Goal: Task Accomplishment & Management: Complete application form

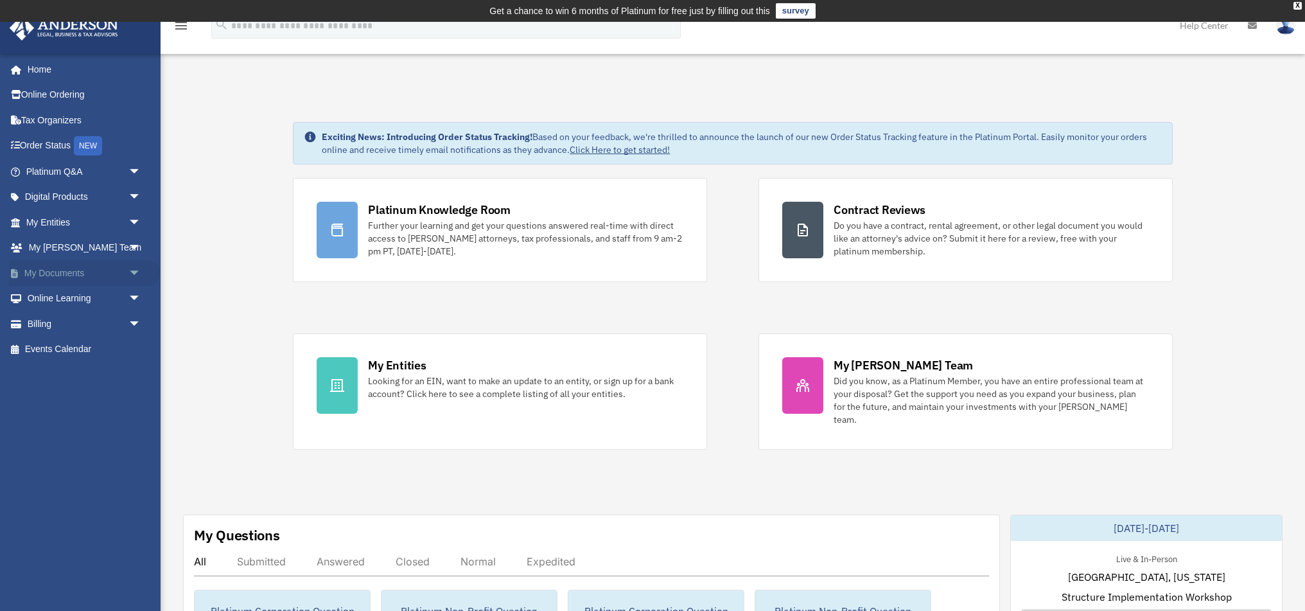
click at [51, 271] on link "My Documents arrow_drop_down" at bounding box center [85, 273] width 152 height 26
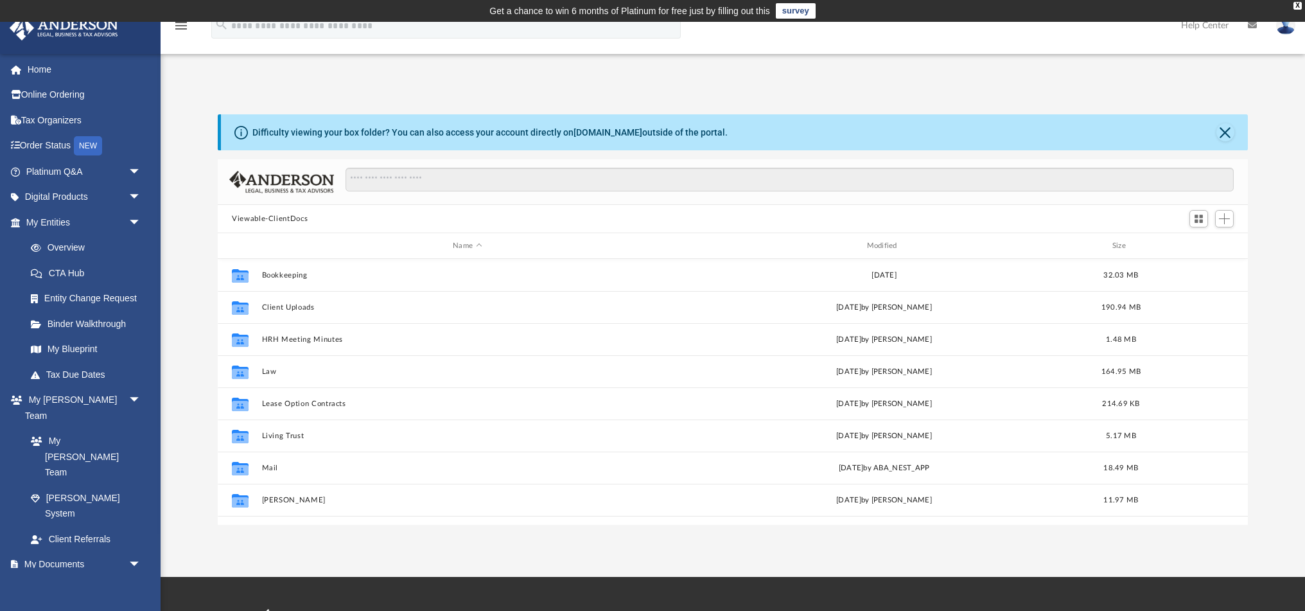
scroll to position [292, 1030]
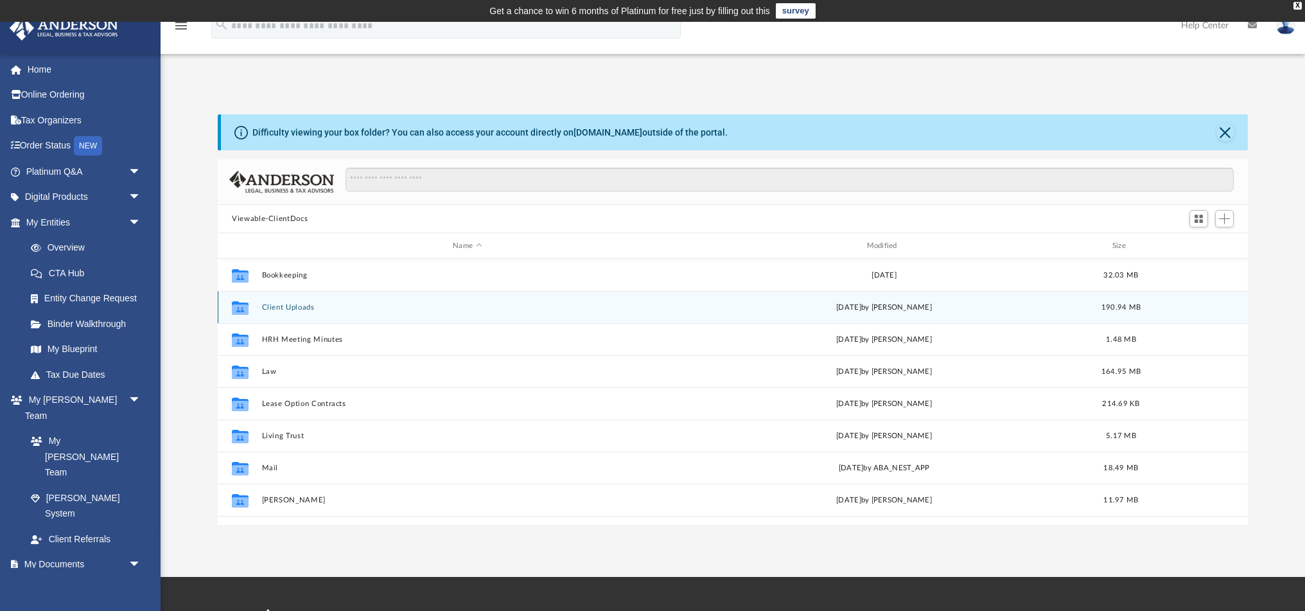
click at [308, 309] on button "Client Uploads" at bounding box center [467, 307] width 411 height 8
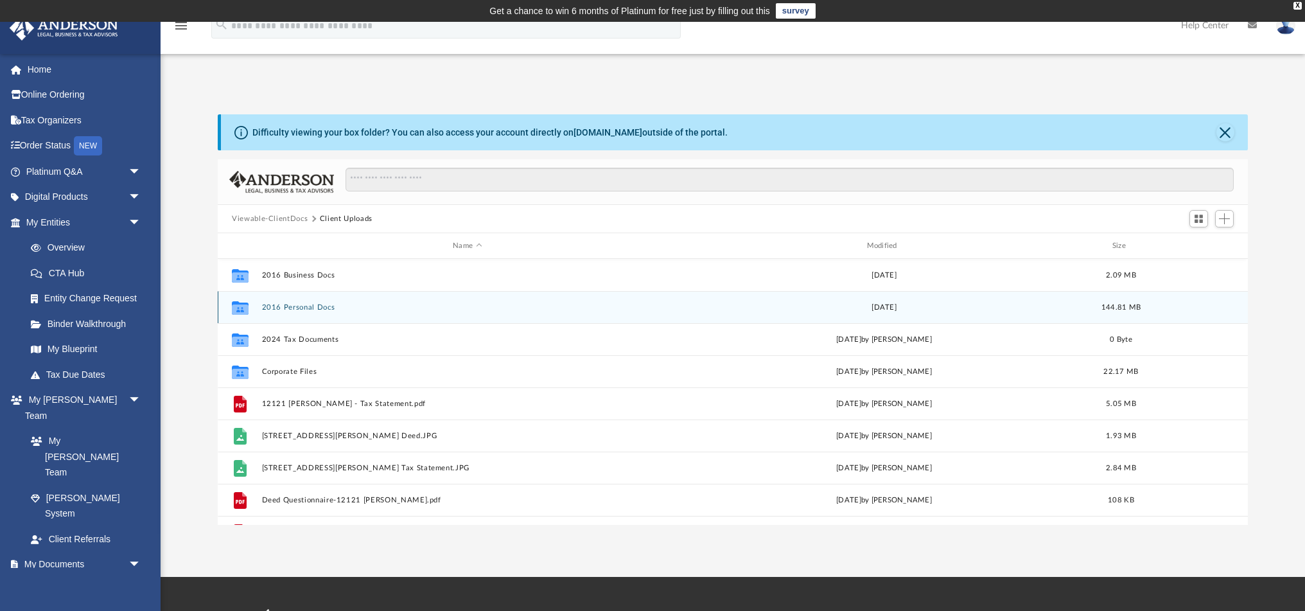
click at [308, 309] on button "2016 Personal Docs" at bounding box center [467, 307] width 411 height 8
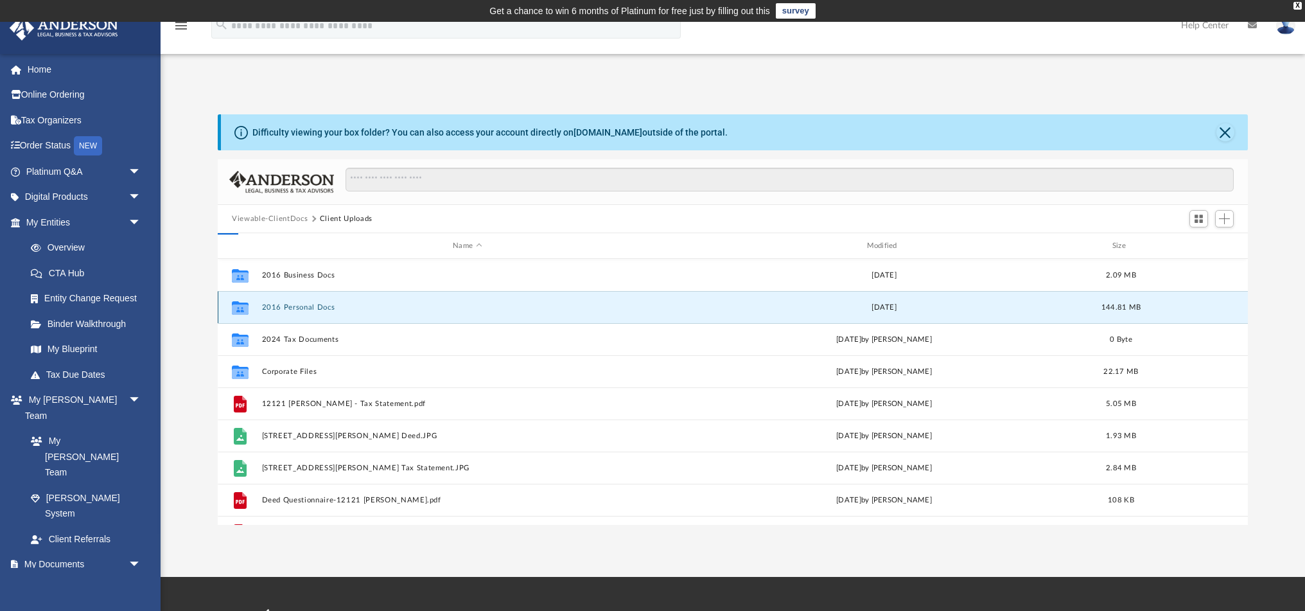
click at [308, 309] on button "2016 Personal Docs" at bounding box center [467, 307] width 411 height 8
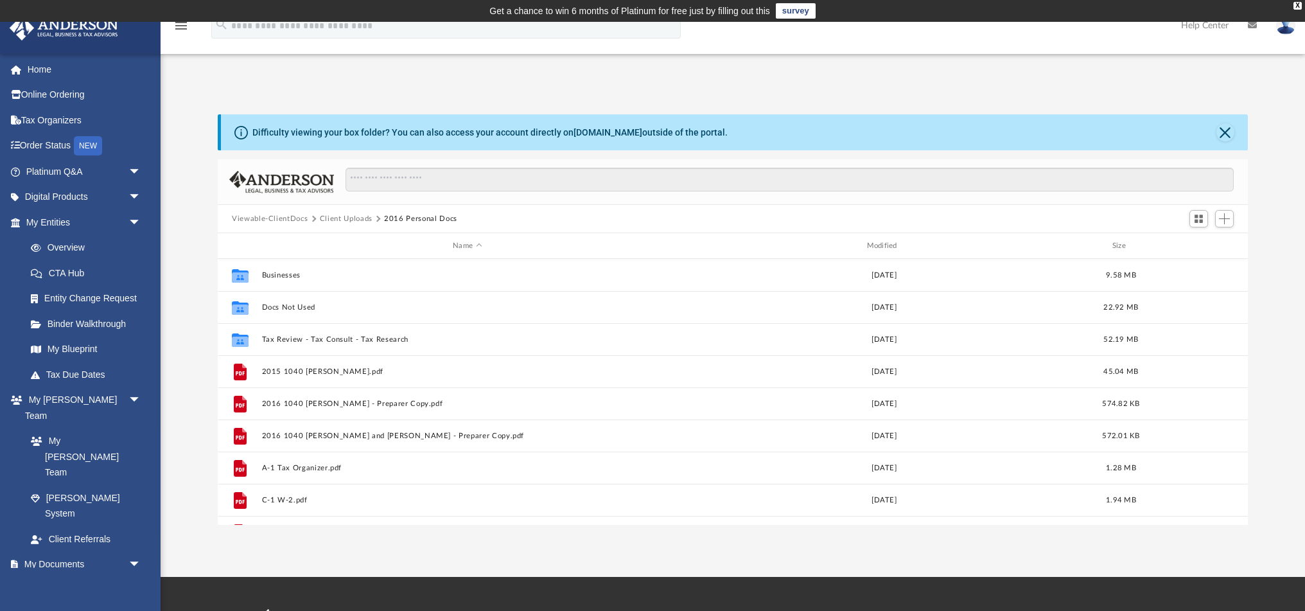
scroll to position [0, 0]
click at [46, 577] on link "Box" at bounding box center [89, 590] width 143 height 26
click at [58, 577] on link "Box" at bounding box center [89, 590] width 143 height 26
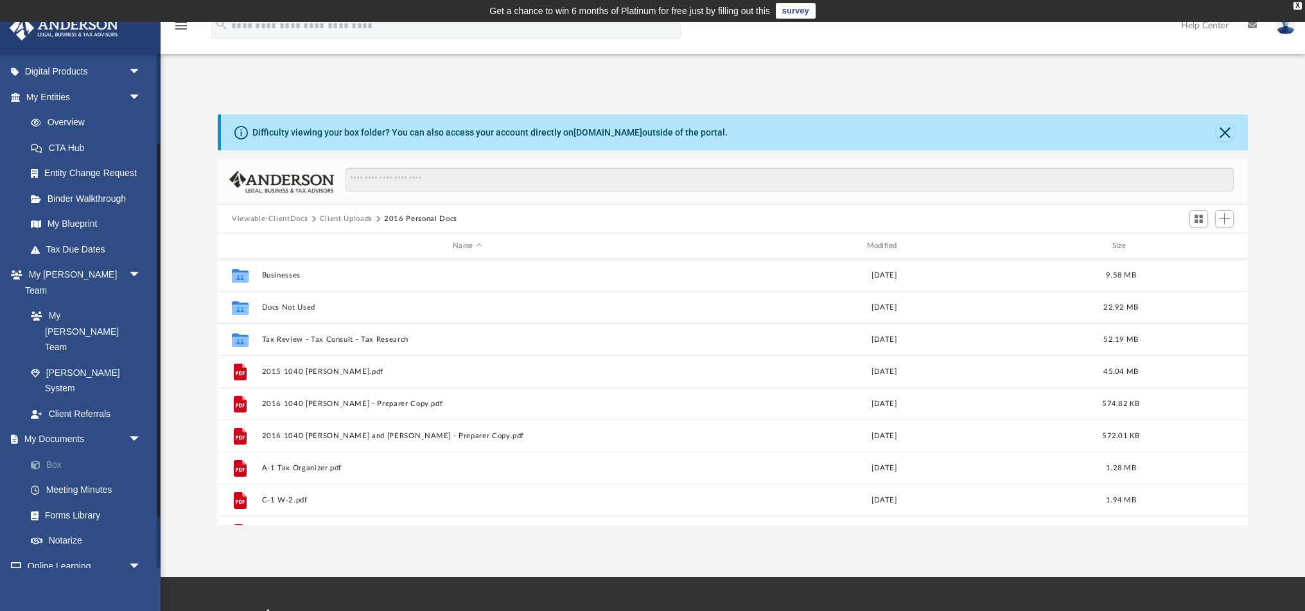
scroll to position [130, 0]
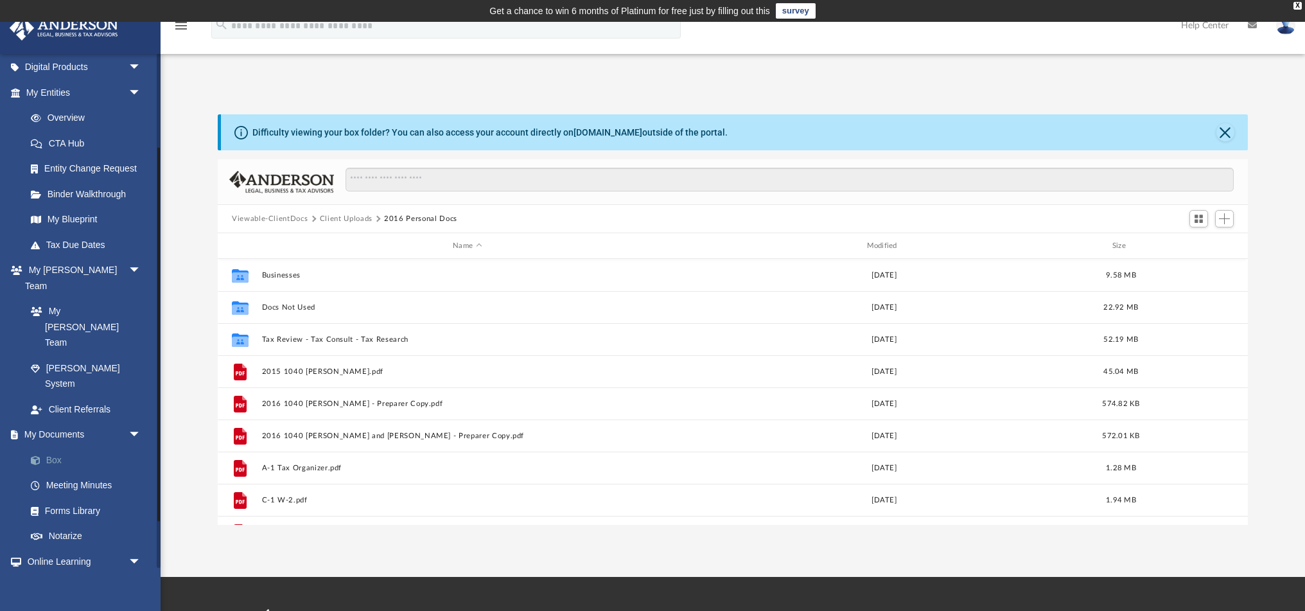
click at [47, 447] on link "Box" at bounding box center [89, 460] width 143 height 26
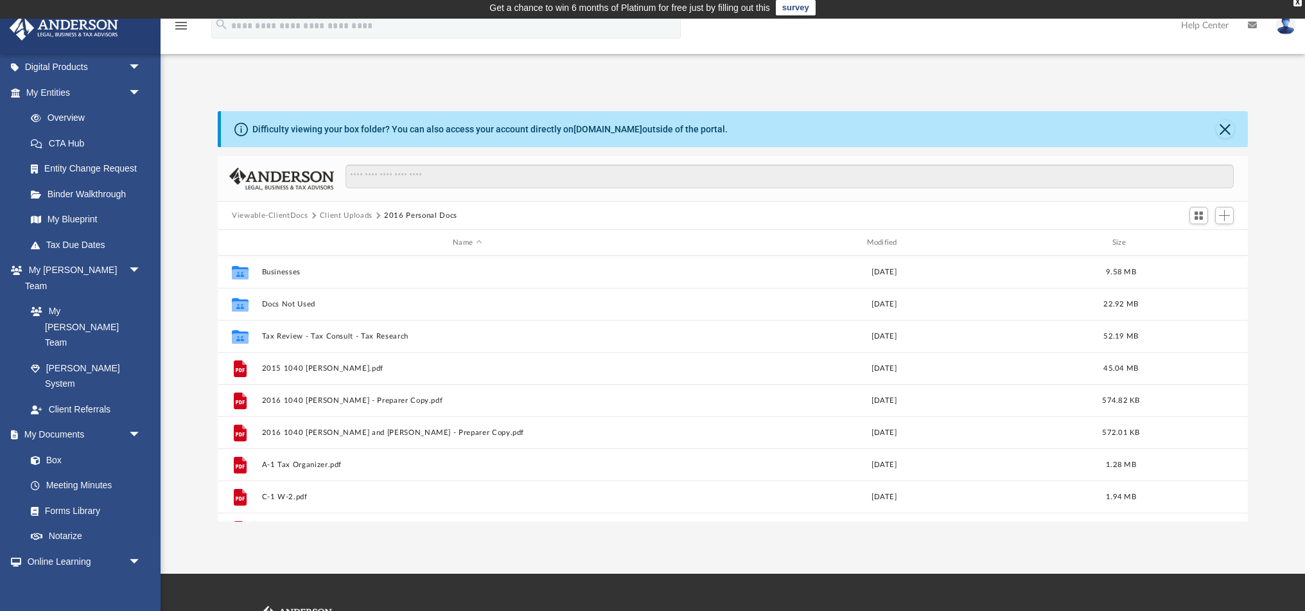
click at [349, 219] on button "Client Uploads" at bounding box center [346, 216] width 53 height 12
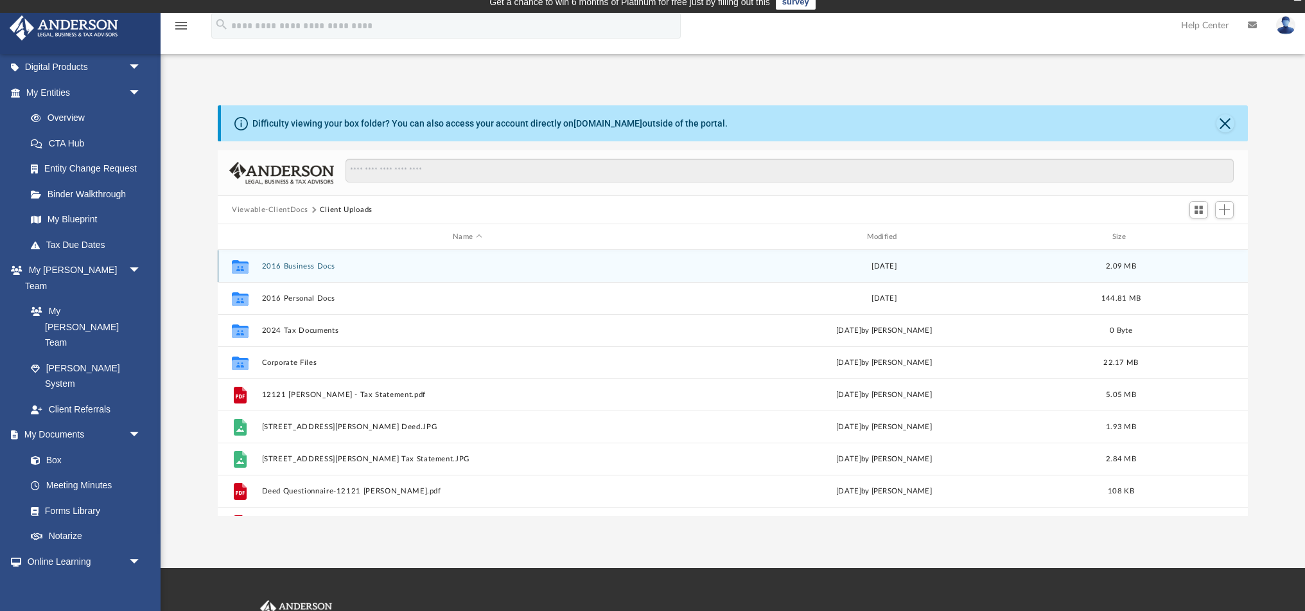
scroll to position [9, 0]
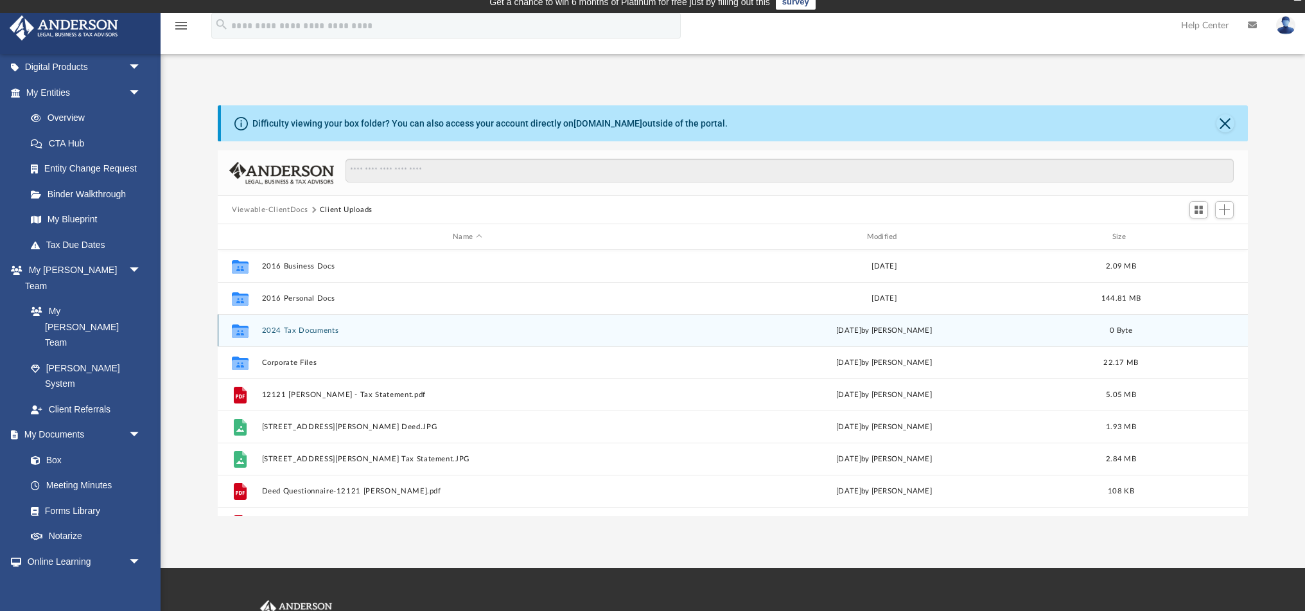
click at [276, 331] on button "2024 Tax Documents" at bounding box center [467, 330] width 411 height 8
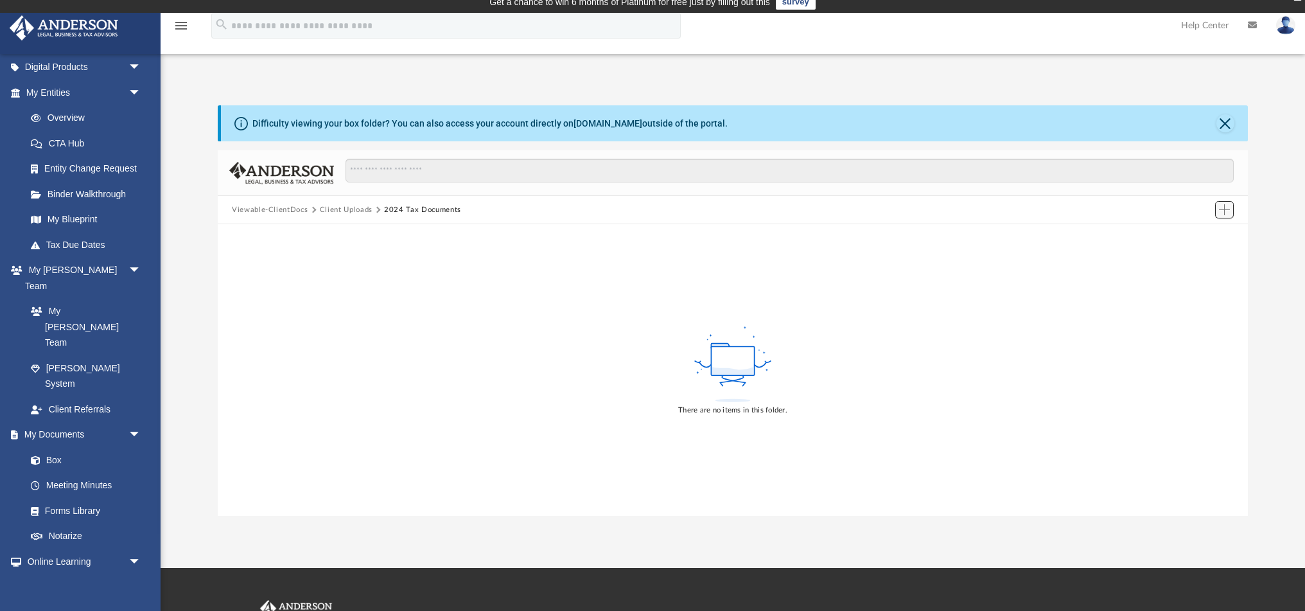
click at [1223, 209] on span "Add" at bounding box center [1224, 209] width 11 height 11
click at [1191, 236] on li "Upload" at bounding box center [1205, 234] width 41 height 13
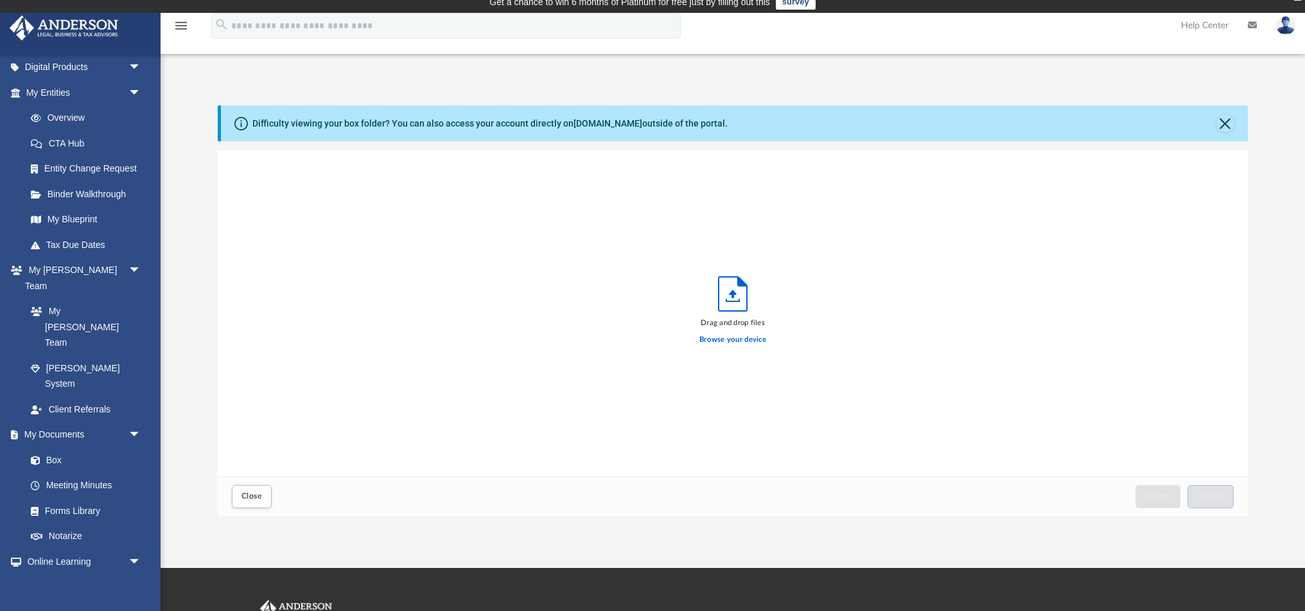
scroll to position [326, 1030]
click at [735, 342] on label "Browse your device" at bounding box center [732, 340] width 67 height 12
click at [0, 0] on input "Browse your device" at bounding box center [0, 0] width 0 height 0
click at [1219, 494] on span "Upload" at bounding box center [1210, 496] width 27 height 8
click at [734, 340] on label "Select More Files" at bounding box center [732, 338] width 58 height 12
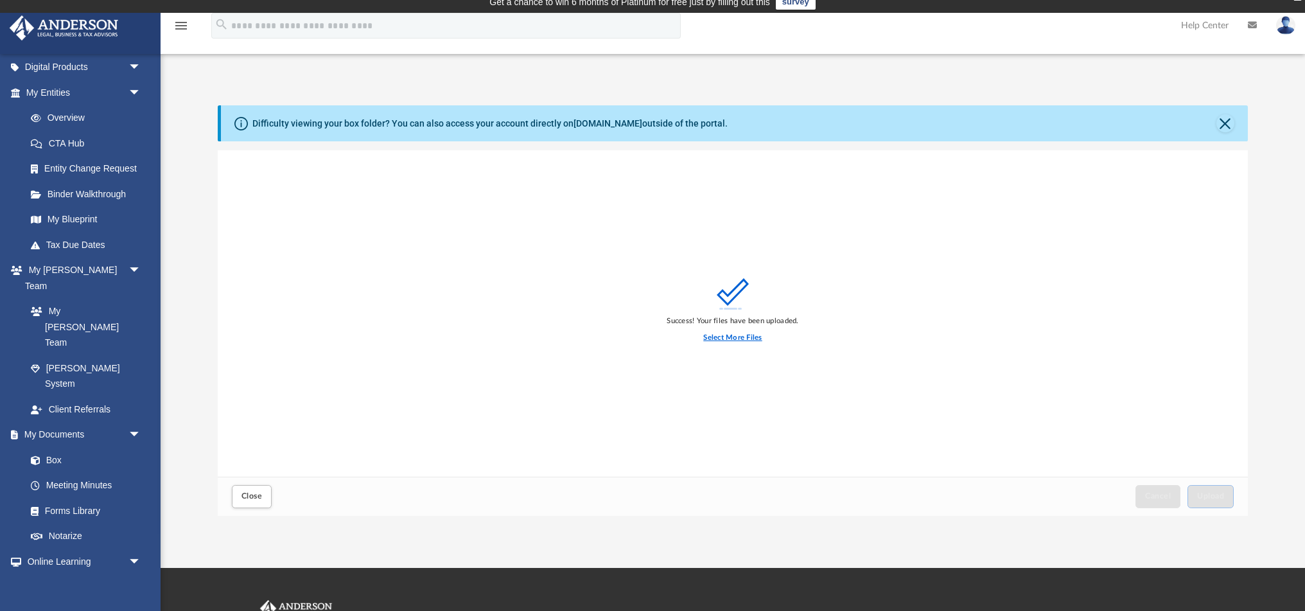
click at [0, 0] on input "Select More Files" at bounding box center [0, 0] width 0 height 0
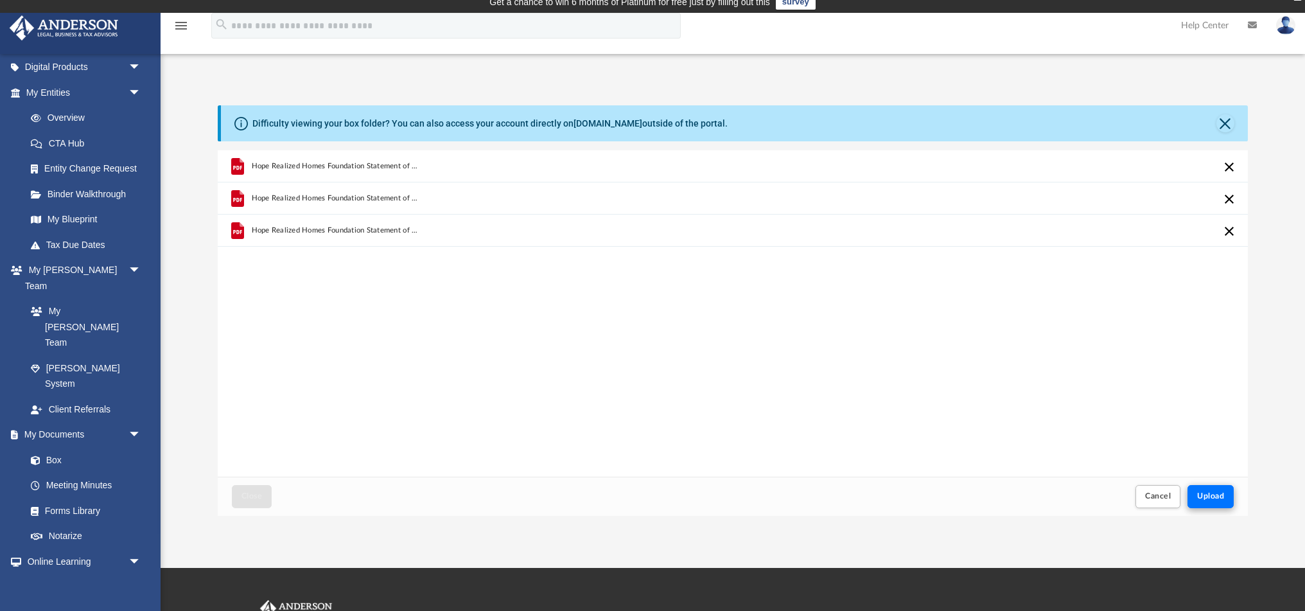
click at [1216, 494] on span "Upload" at bounding box center [1210, 496] width 27 height 8
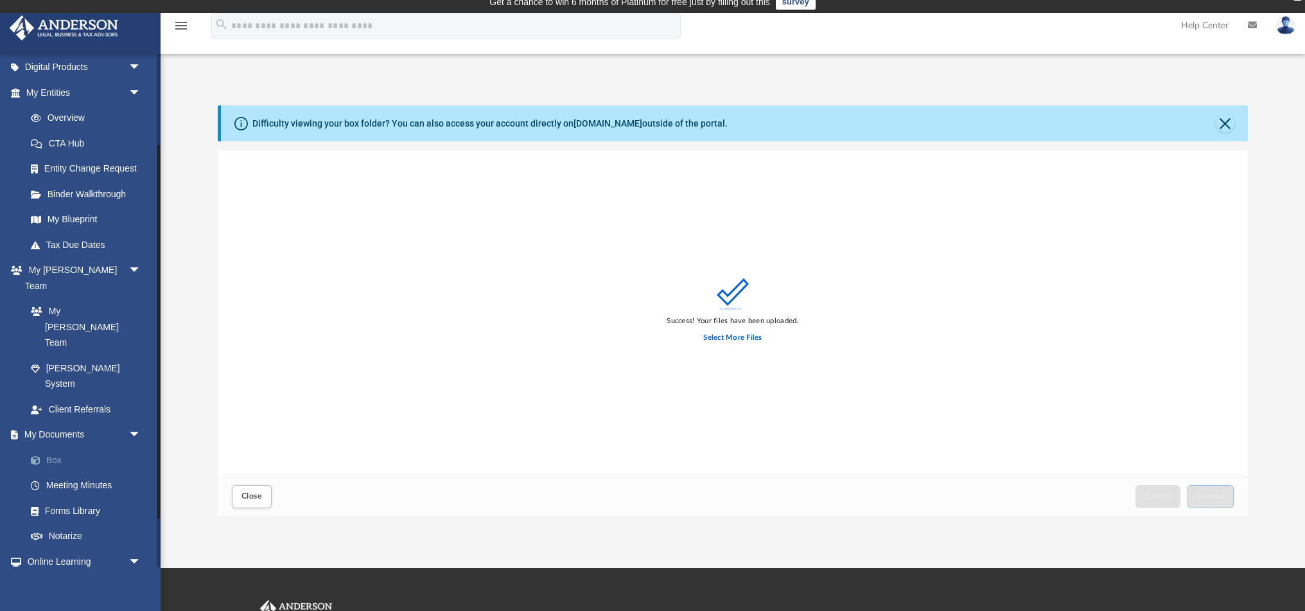
scroll to position [123, 0]
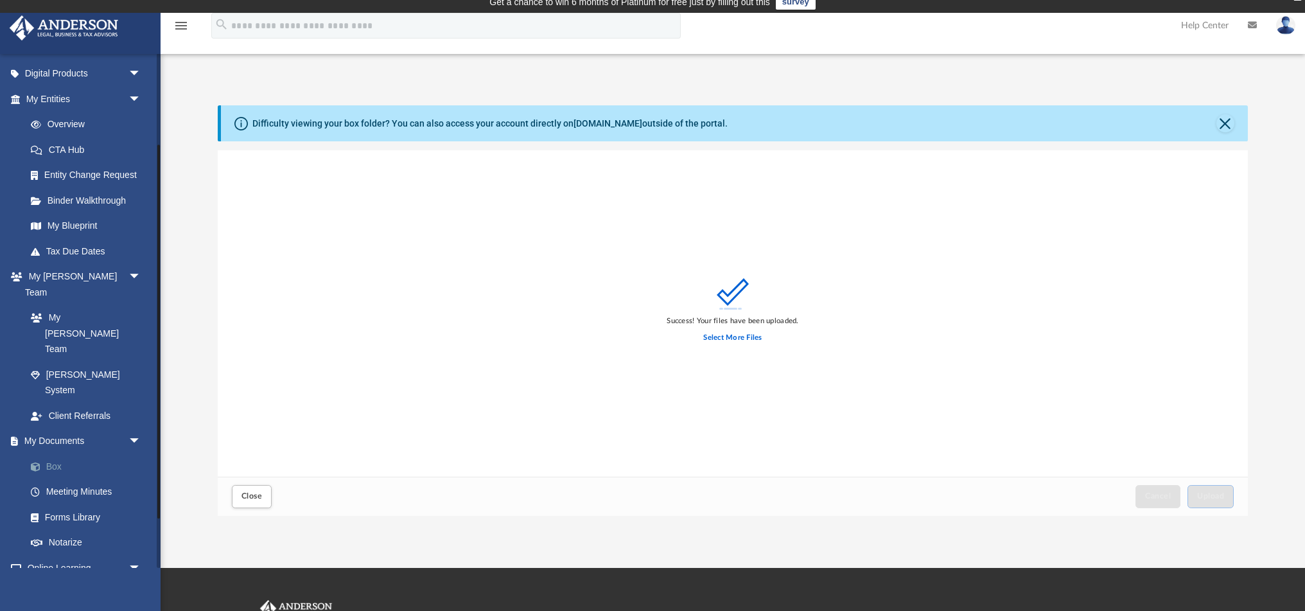
click at [59, 453] on link "Box" at bounding box center [89, 466] width 143 height 26
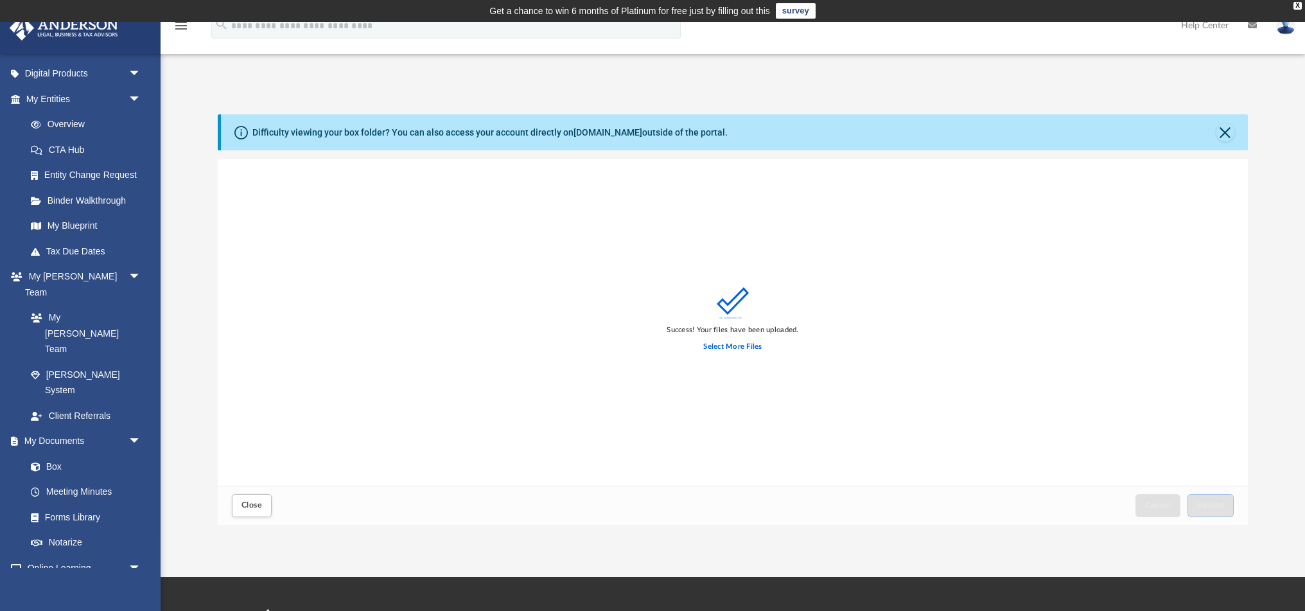
scroll to position [0, 0]
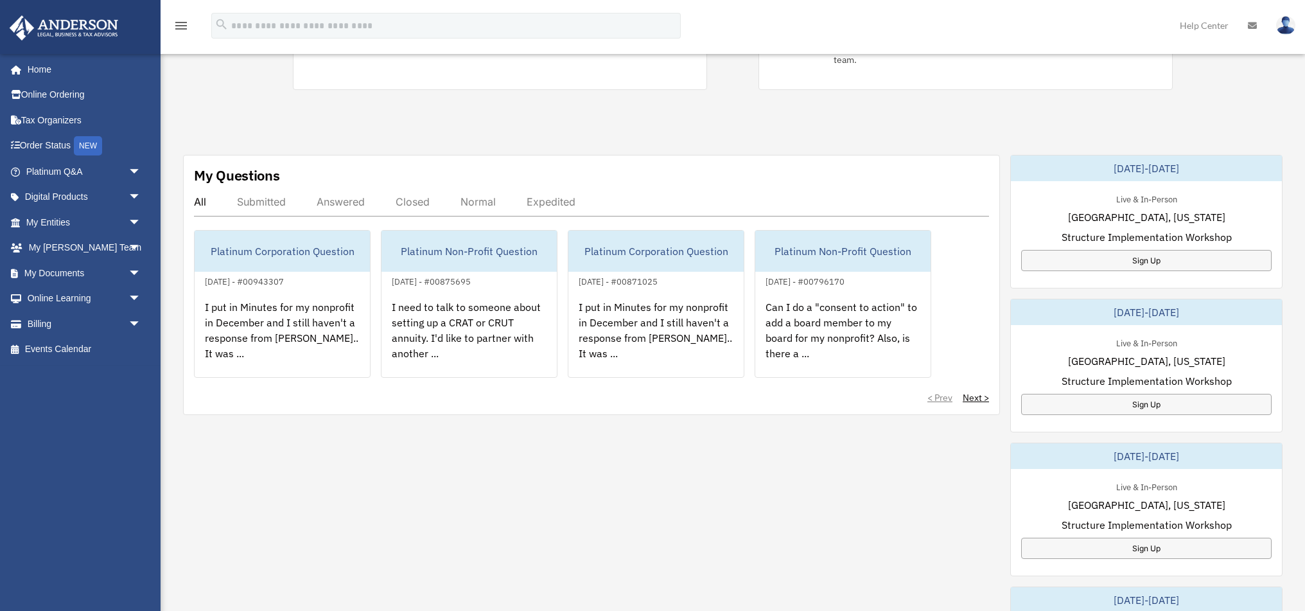
scroll to position [361, 0]
click at [50, 273] on link "My Documents arrow_drop_down" at bounding box center [85, 273] width 152 height 26
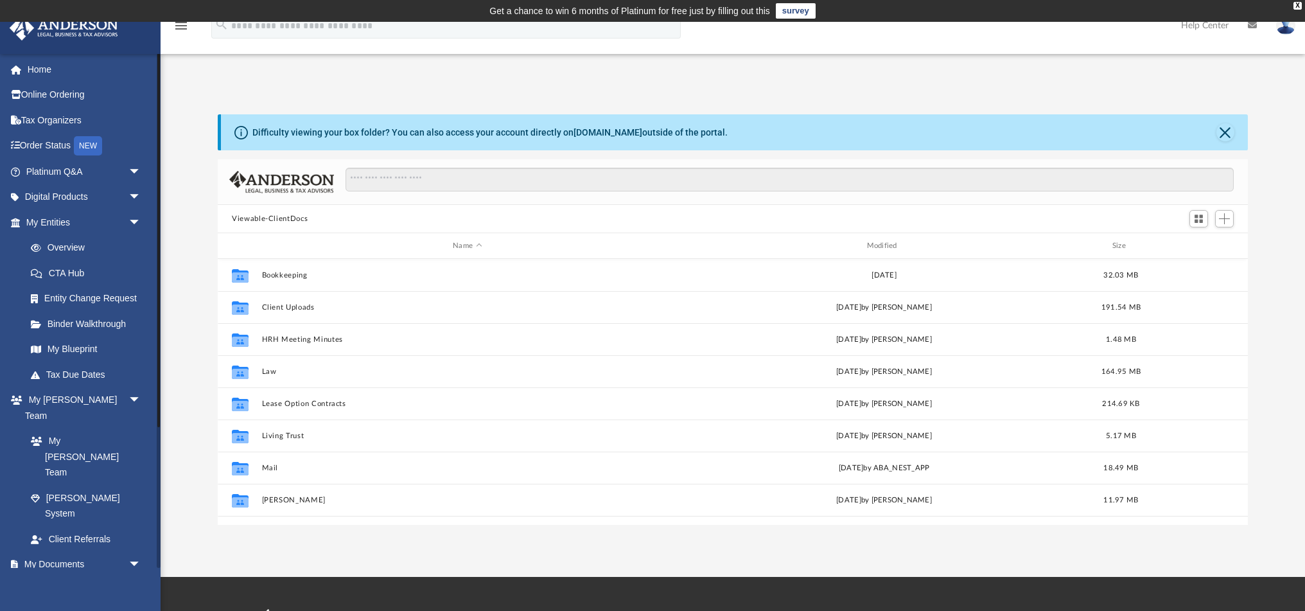
scroll to position [292, 1030]
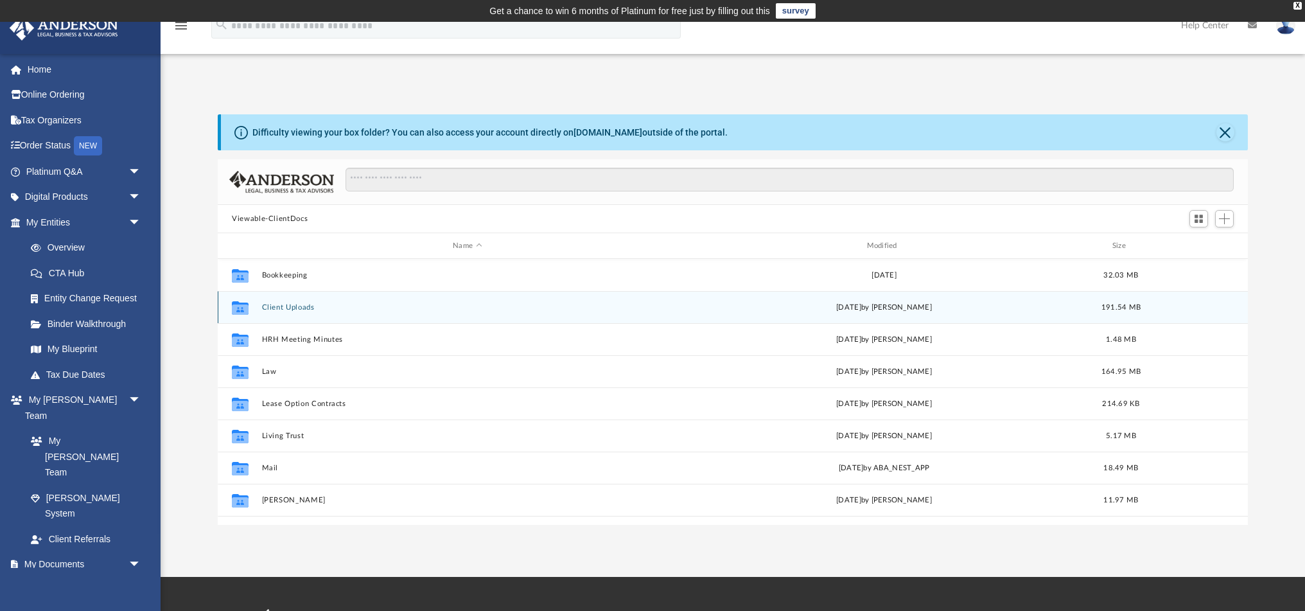
click at [302, 308] on button "Client Uploads" at bounding box center [467, 307] width 411 height 8
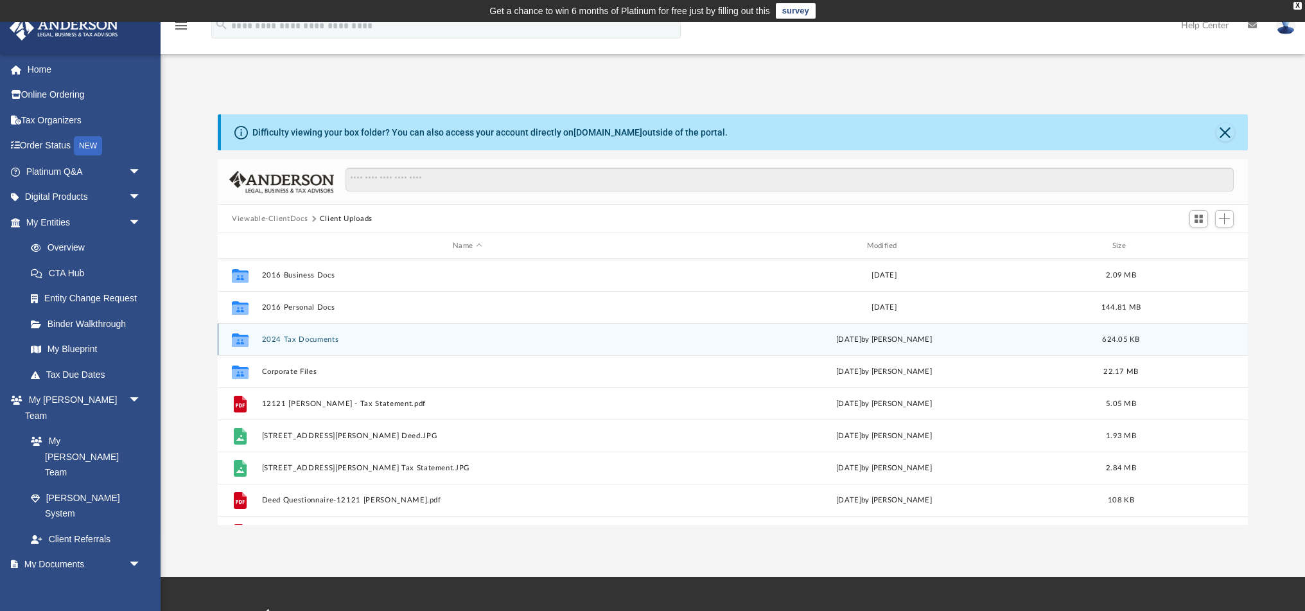
click at [290, 337] on button "2024 Tax Documents" at bounding box center [467, 339] width 411 height 8
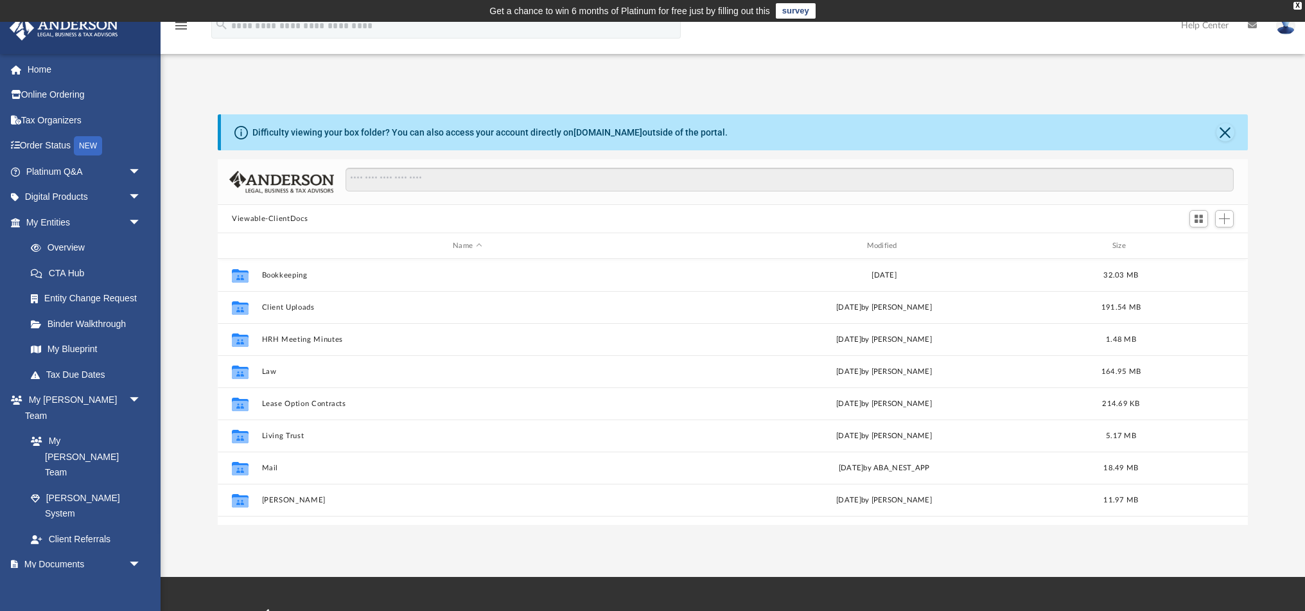
scroll to position [292, 1030]
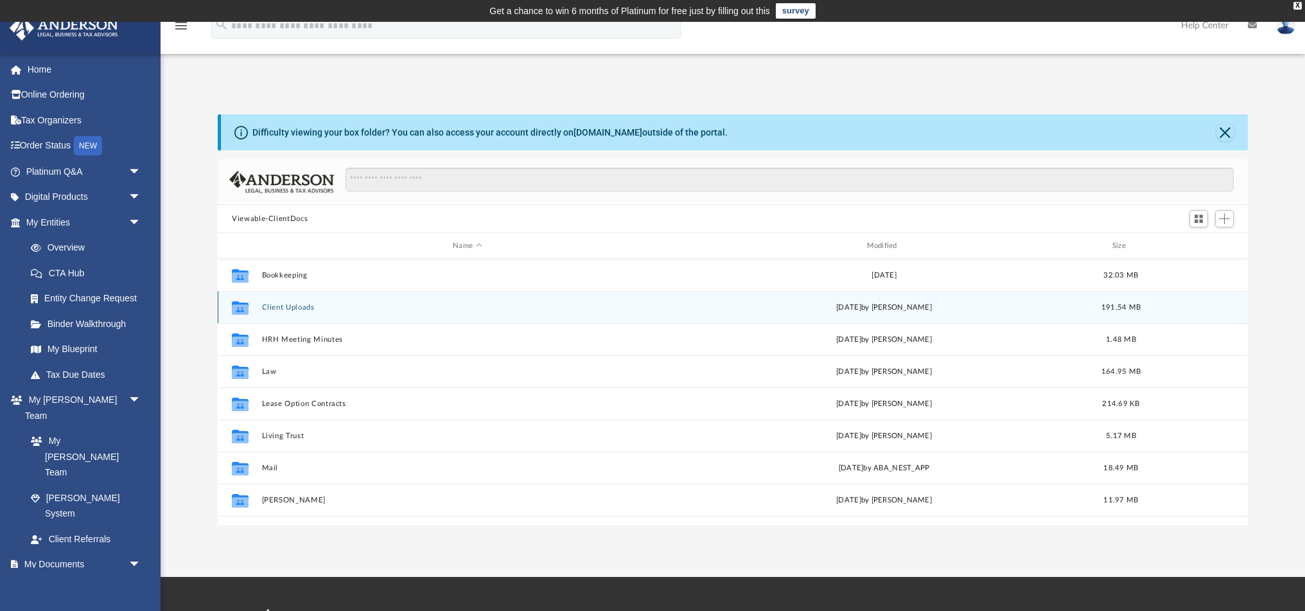
click at [268, 305] on button "Client Uploads" at bounding box center [467, 307] width 411 height 8
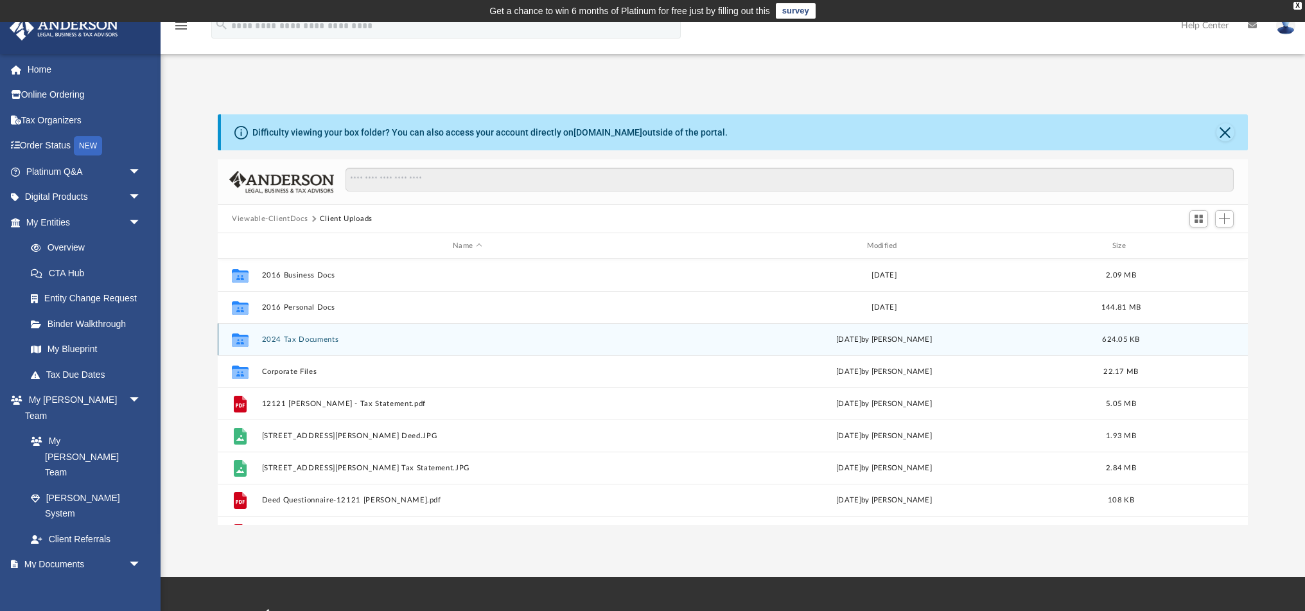
click at [275, 336] on button "2024 Tax Documents" at bounding box center [467, 339] width 411 height 8
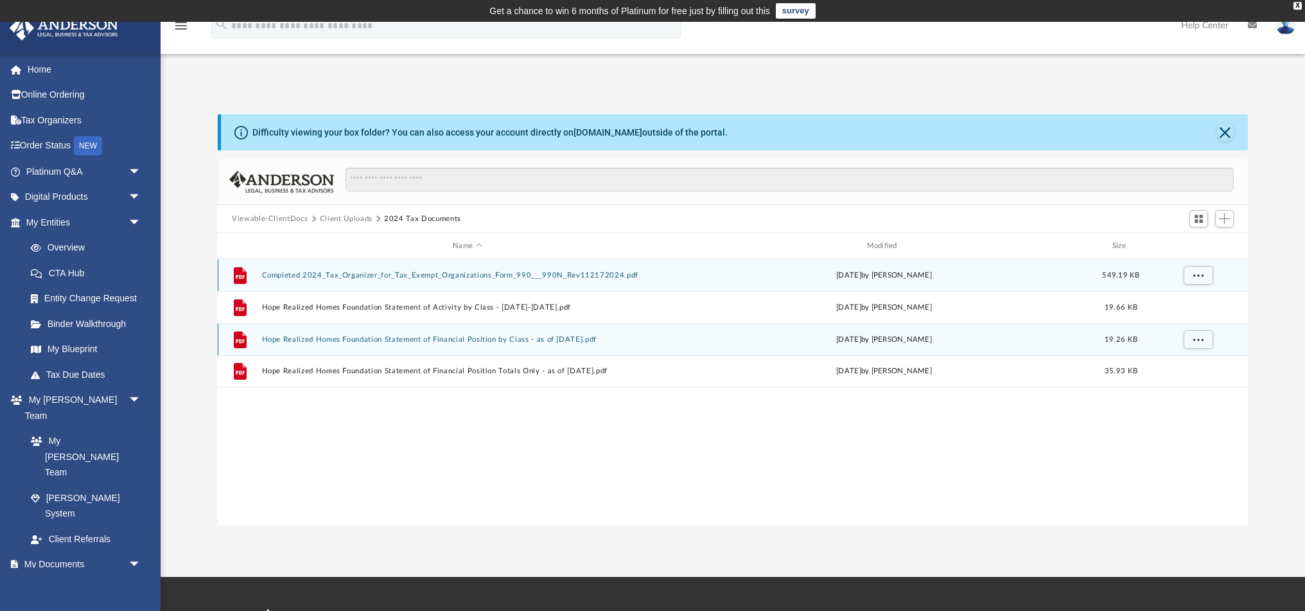
scroll to position [0, 0]
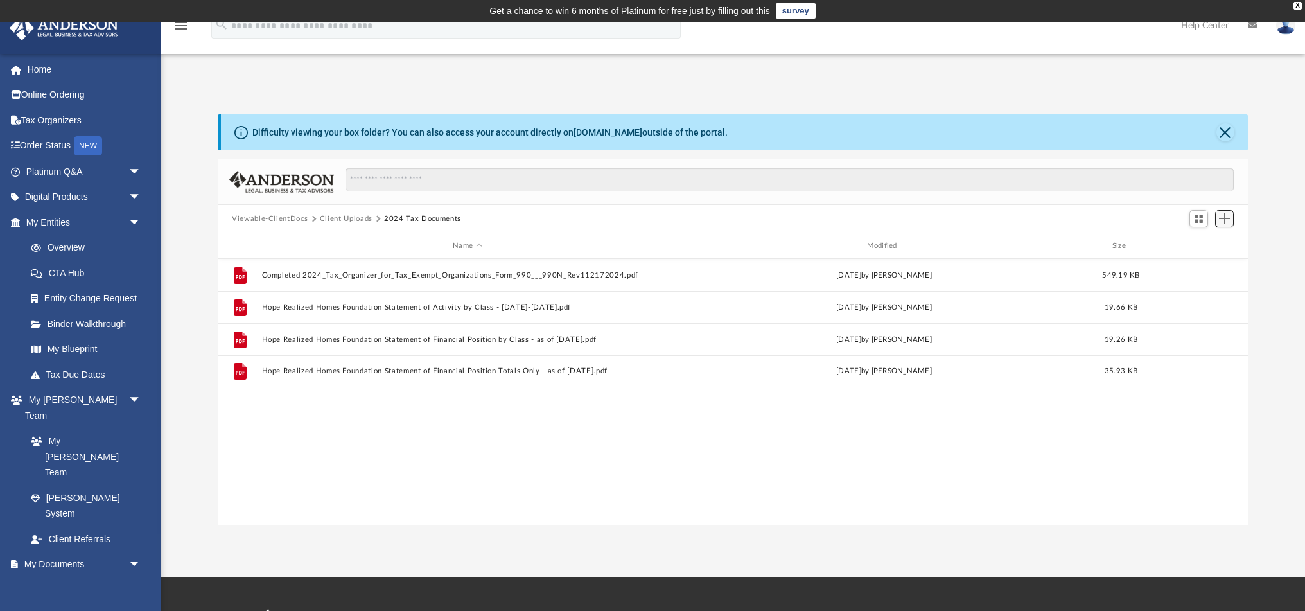
click at [1221, 221] on span "Add" at bounding box center [1224, 218] width 11 height 11
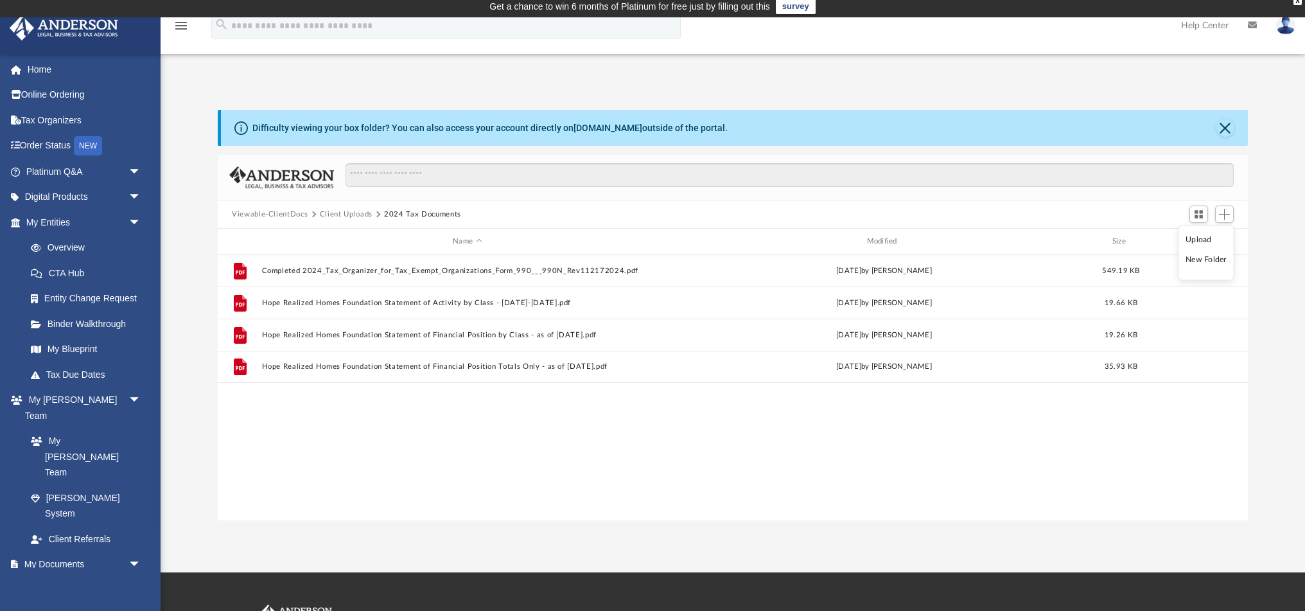
click at [1209, 241] on li "Upload" at bounding box center [1205, 238] width 41 height 13
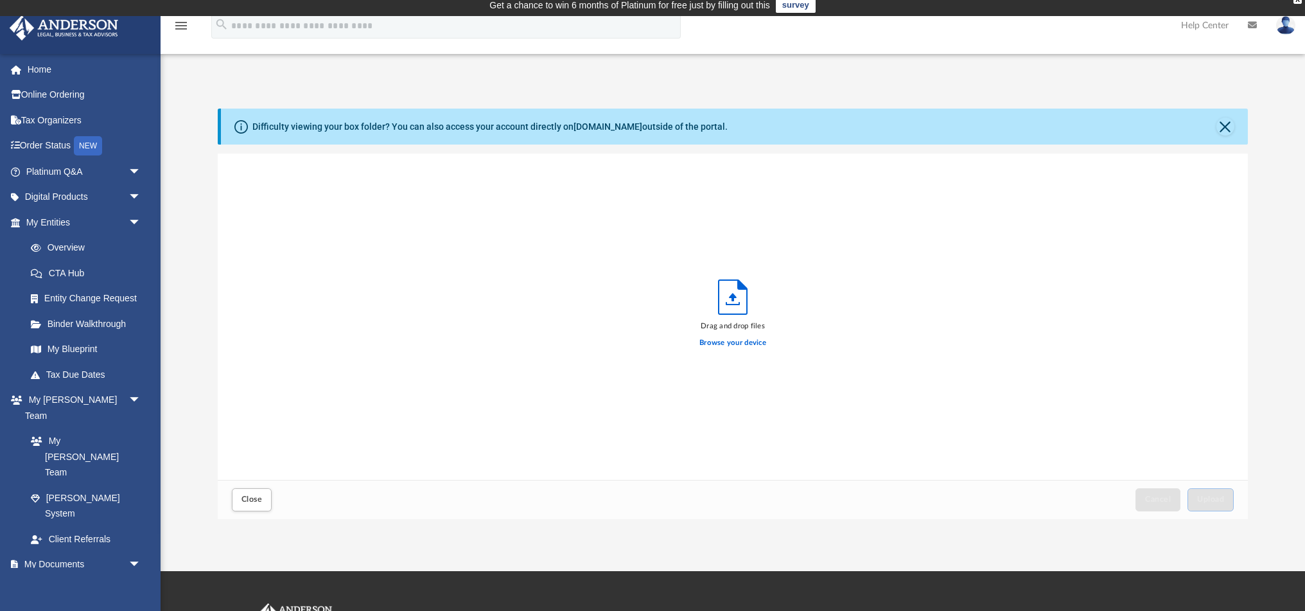
scroll to position [4, 0]
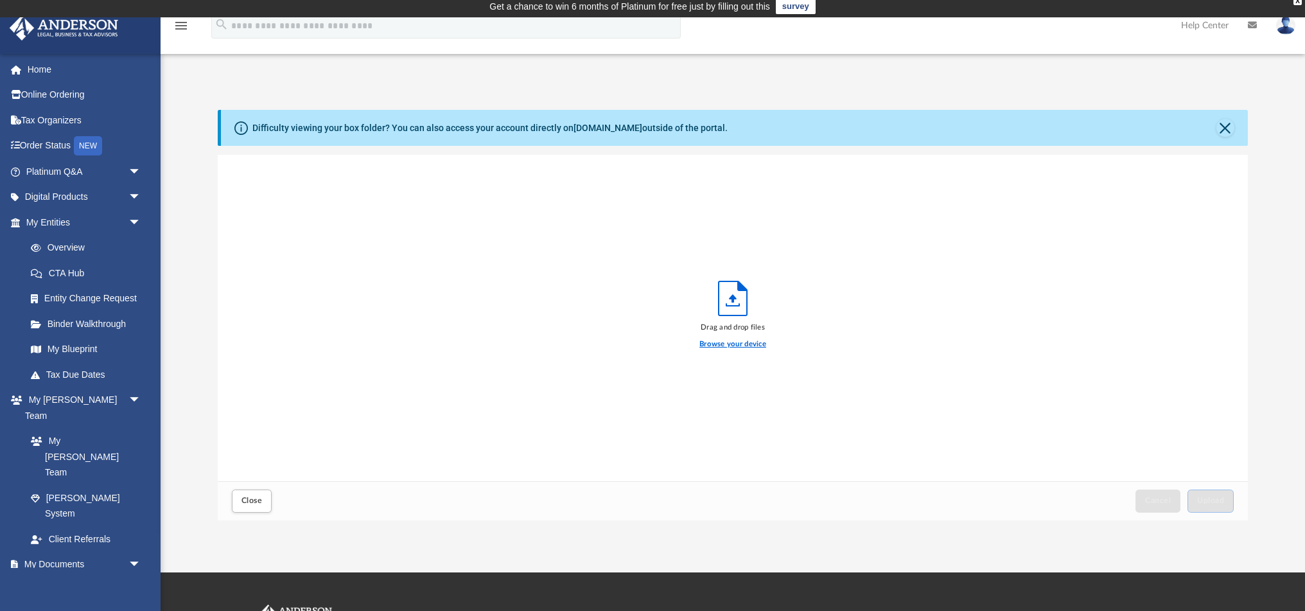
click at [747, 345] on label "Browse your device" at bounding box center [732, 344] width 67 height 12
click at [0, 0] on input "Browse your device" at bounding box center [0, 0] width 0 height 0
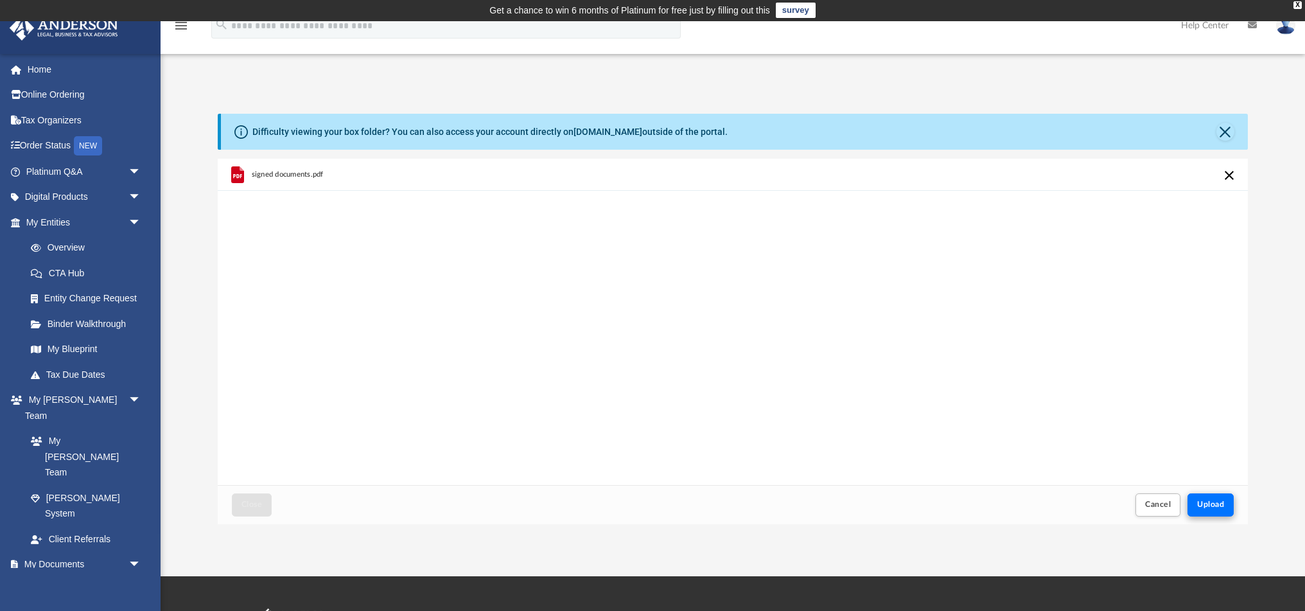
click at [1215, 500] on span "Upload" at bounding box center [1210, 504] width 27 height 8
click at [255, 498] on button "Close" at bounding box center [252, 504] width 40 height 22
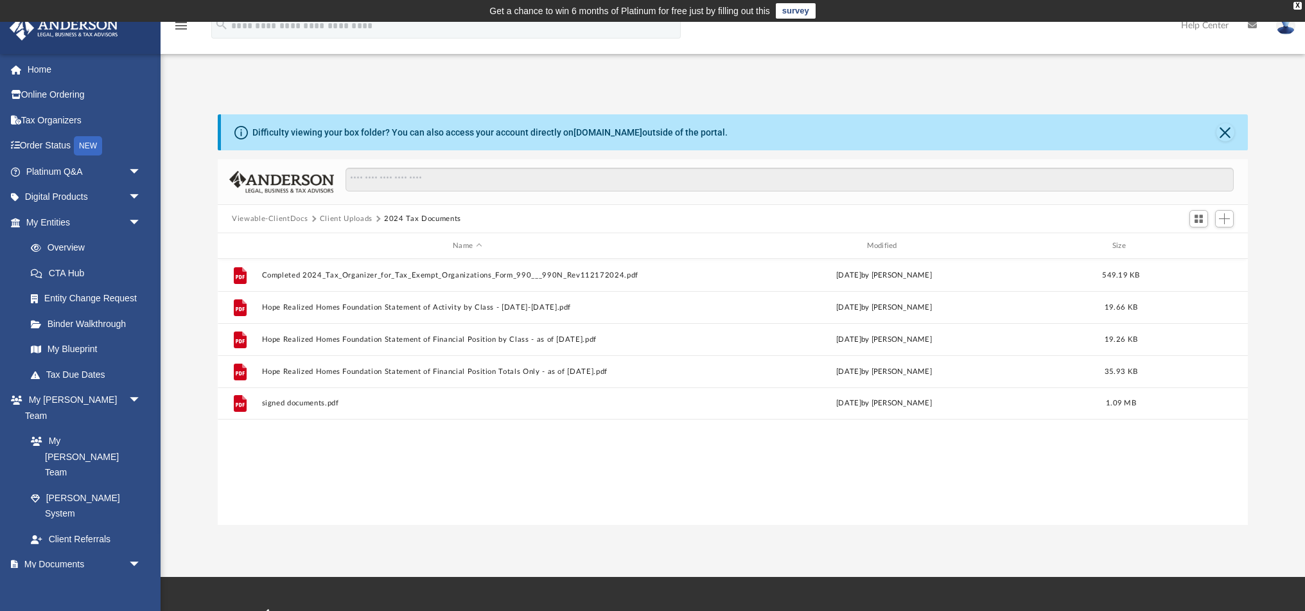
scroll to position [0, 0]
click at [1288, 28] on img at bounding box center [1285, 25] width 19 height 19
click at [1064, 110] on link "Logout" at bounding box center [1093, 112] width 128 height 26
